Goal: Obtain resource: Download file/media

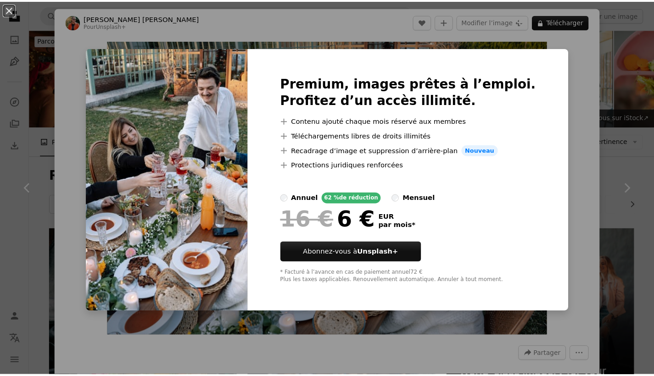
scroll to position [5120, 0]
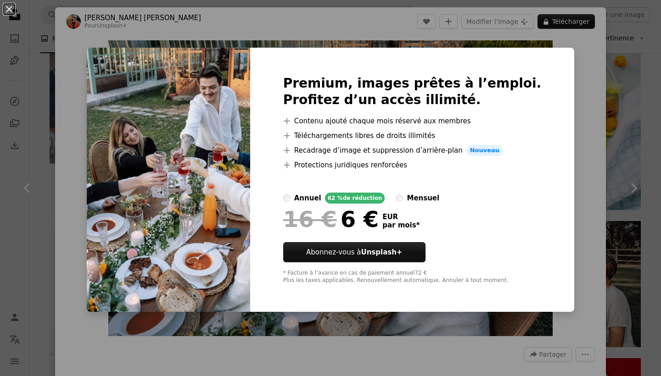
click at [591, 73] on div "An X shape Premium, images prêtes à l’emploi. Profitez d’un accès illimité. A p…" at bounding box center [330, 188] width 661 height 376
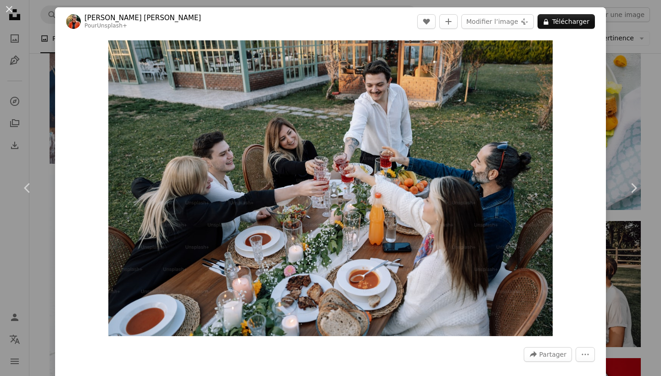
click at [620, 69] on div "An X shape Chevron left Chevron right Ahmet Kurt Pour Unsplash+ A heart A plus …" at bounding box center [330, 188] width 661 height 376
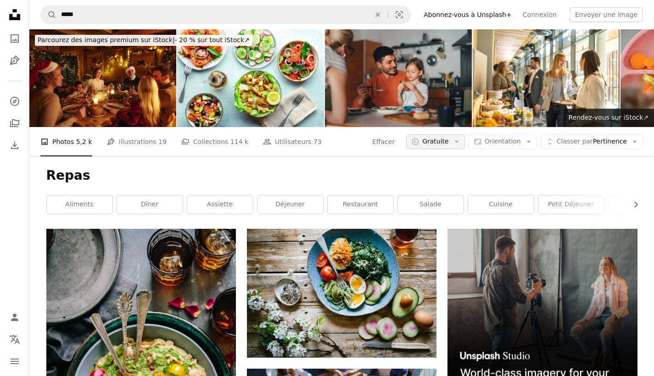
click at [442, 137] on span "Gratuite" at bounding box center [435, 141] width 27 height 9
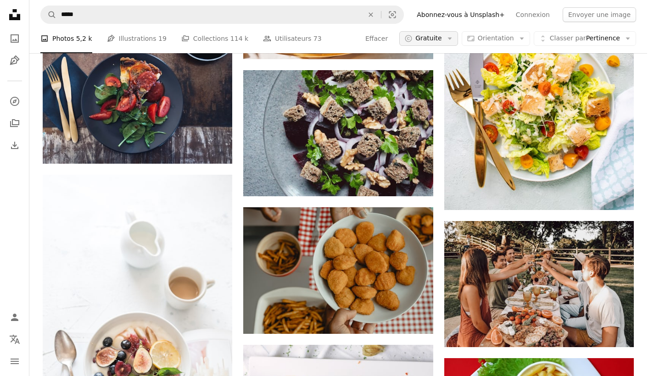
click at [442, 34] on span "Gratuite" at bounding box center [428, 38] width 27 height 9
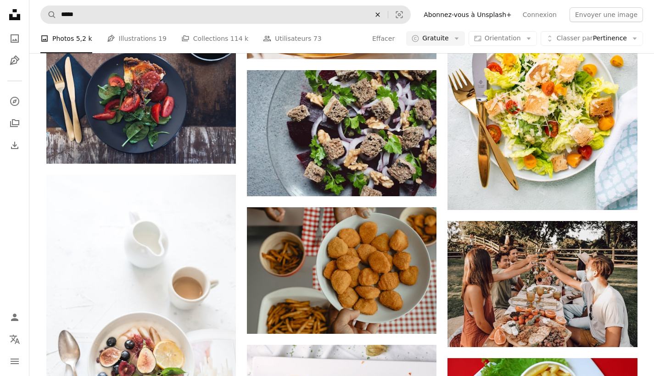
scroll to position [7875, 0]
